Goal: Transaction & Acquisition: Purchase product/service

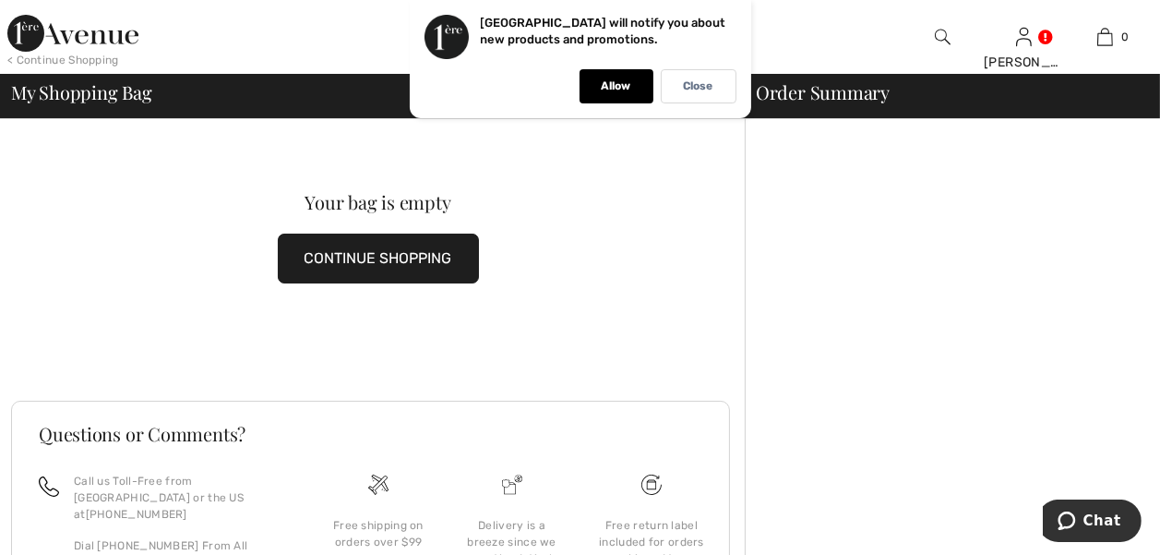
click at [106, 87] on span "My Shopping Bag" at bounding box center [81, 92] width 141 height 18
click at [614, 85] on p "Allow" at bounding box center [617, 86] width 30 height 14
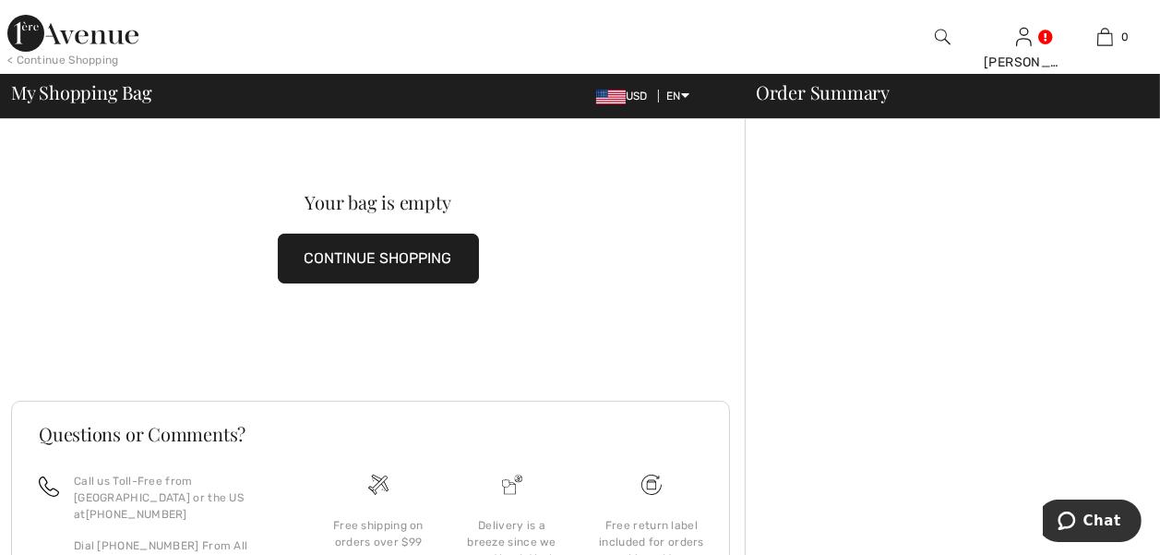
click at [65, 251] on div "Your bag is empty CONTINUE SHOPPING" at bounding box center [378, 237] width 734 height 237
click at [90, 39] on img at bounding box center [72, 33] width 131 height 37
click at [28, 23] on img at bounding box center [72, 33] width 131 height 37
click at [98, 30] on img at bounding box center [72, 33] width 131 height 37
click at [57, 42] on img at bounding box center [72, 33] width 131 height 37
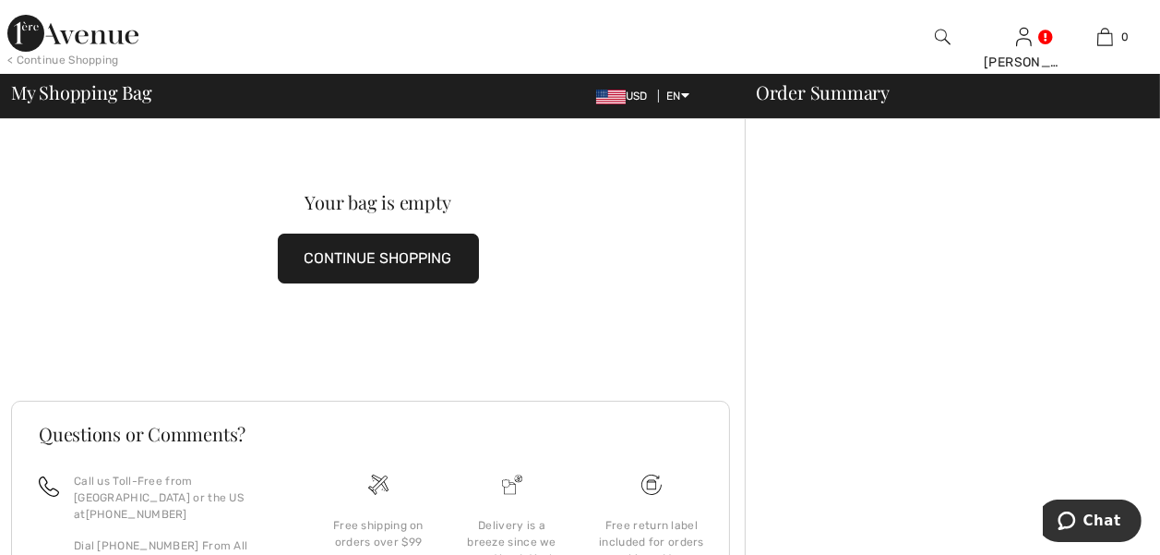
click at [17, 30] on img at bounding box center [72, 33] width 131 height 37
click at [78, 35] on img at bounding box center [72, 33] width 131 height 37
click at [81, 92] on span "My Shopping Bag" at bounding box center [81, 92] width 141 height 18
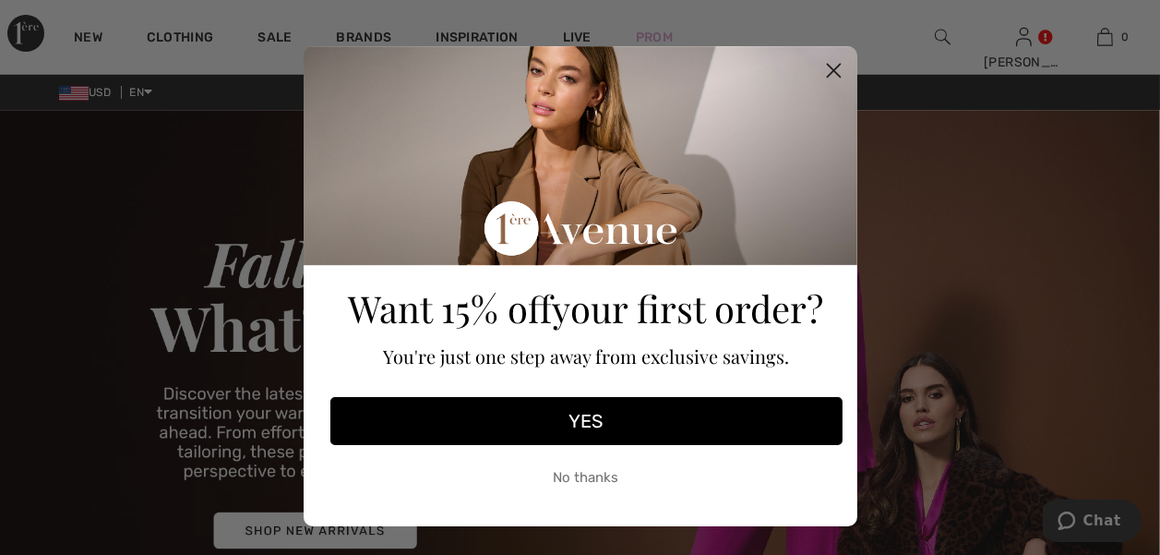
click at [827, 70] on icon "Close dialog" at bounding box center [833, 71] width 13 height 13
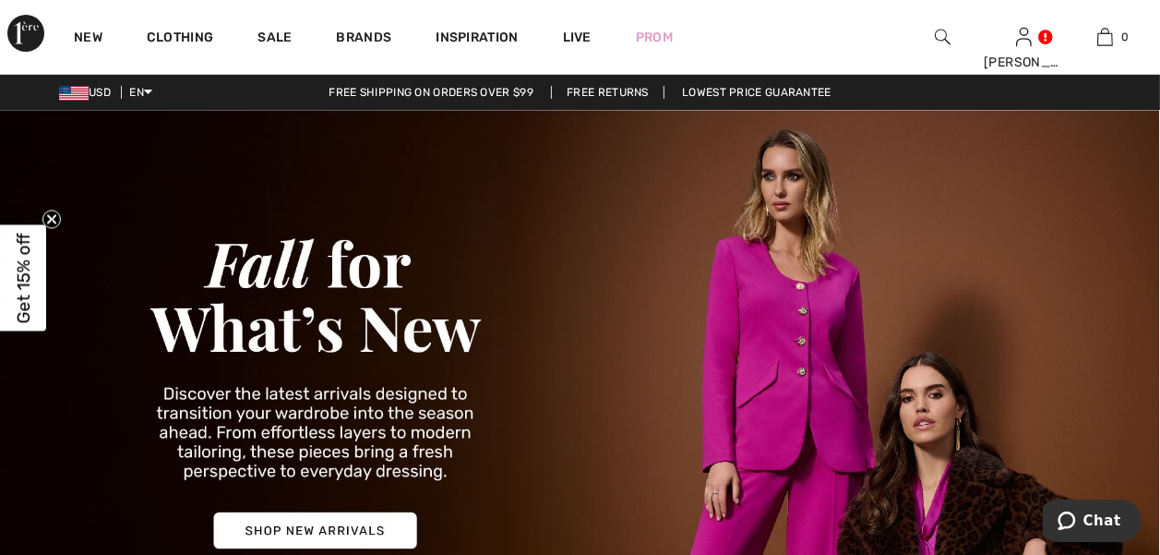
click at [368, 42] on link "Brands" at bounding box center [364, 39] width 55 height 19
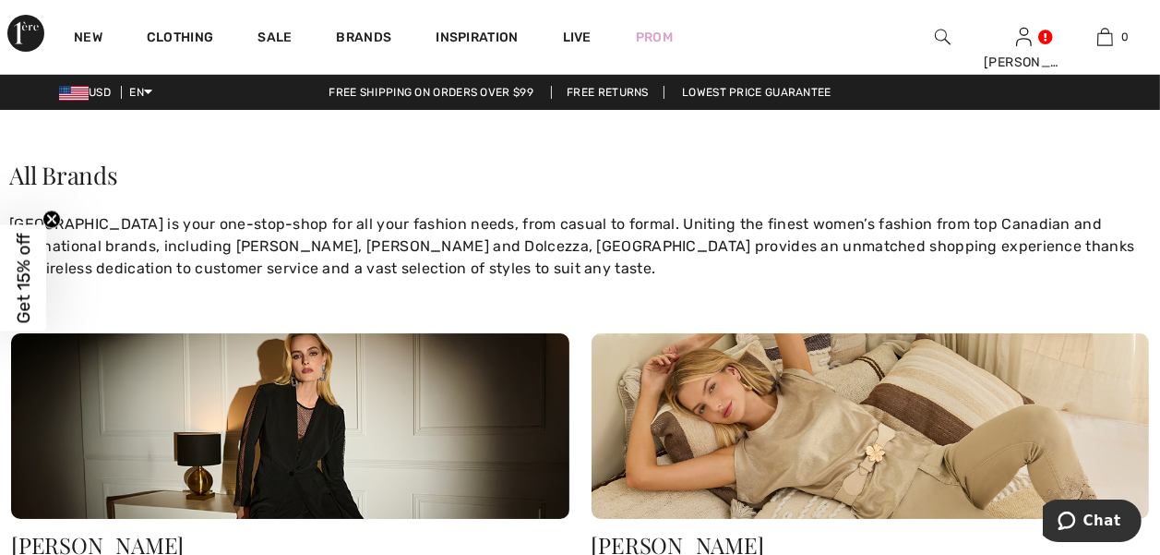
click at [194, 37] on link "Clothing" at bounding box center [180, 39] width 66 height 19
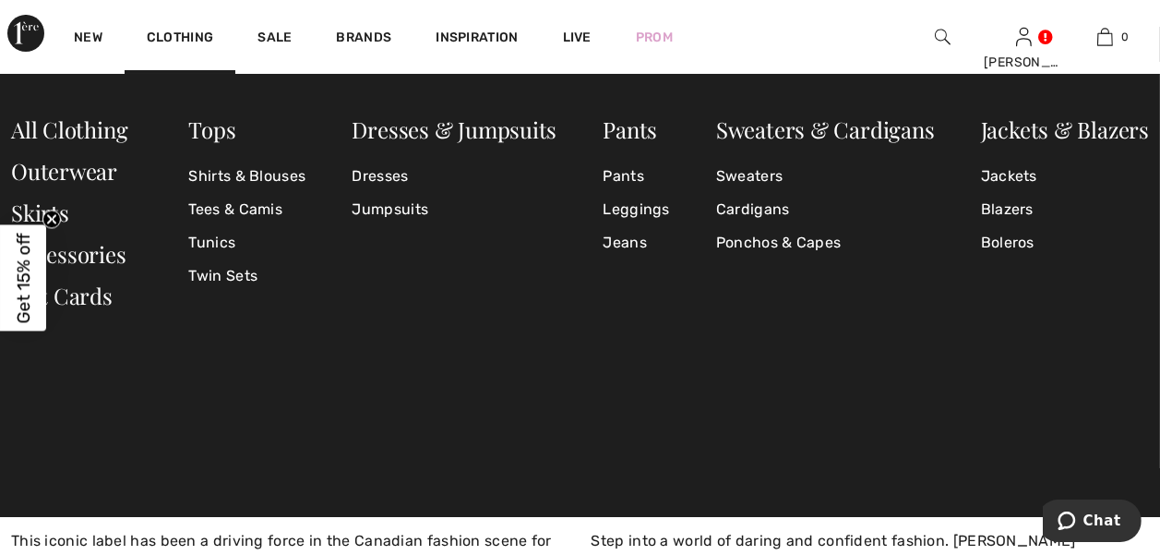
scroll to position [56, 0]
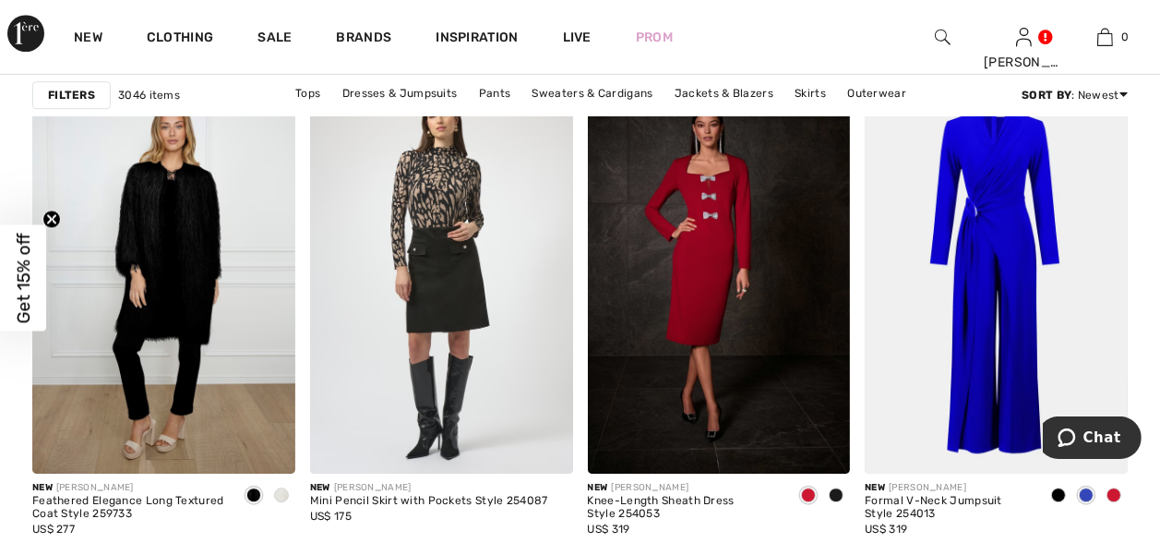
scroll to position [6217, 0]
